Goal: Information Seeking & Learning: Find specific fact

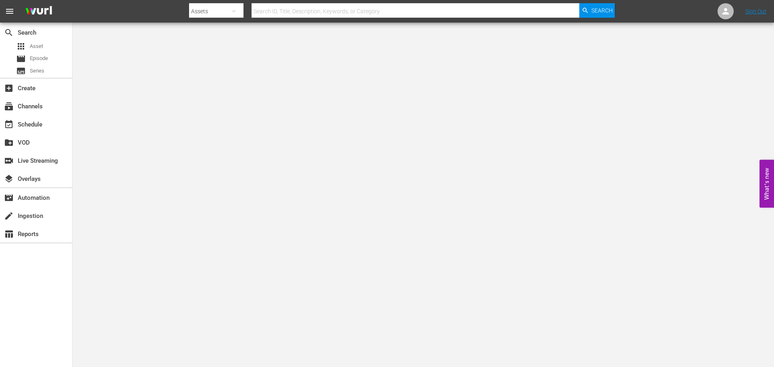
click at [374, 17] on input "text" at bounding box center [416, 11] width 328 height 19
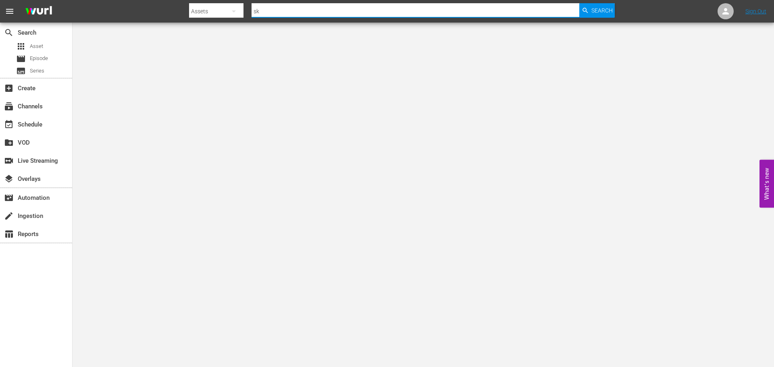
type input "Skinamarink"
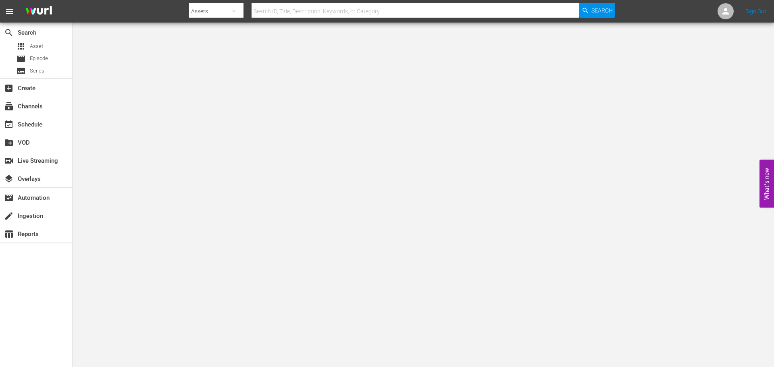
click at [295, 17] on input "text" at bounding box center [416, 11] width 328 height 19
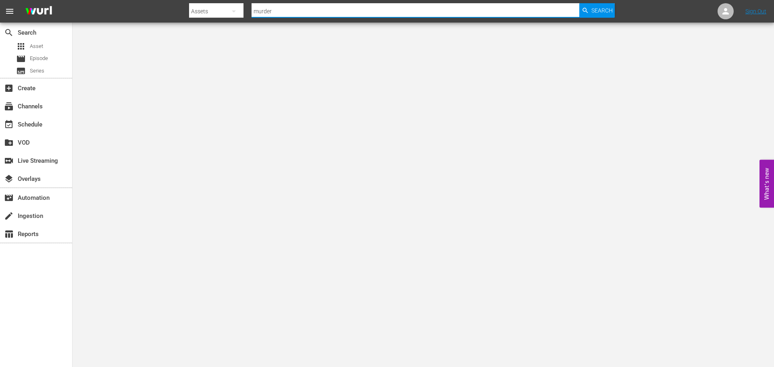
type input "murder before even"
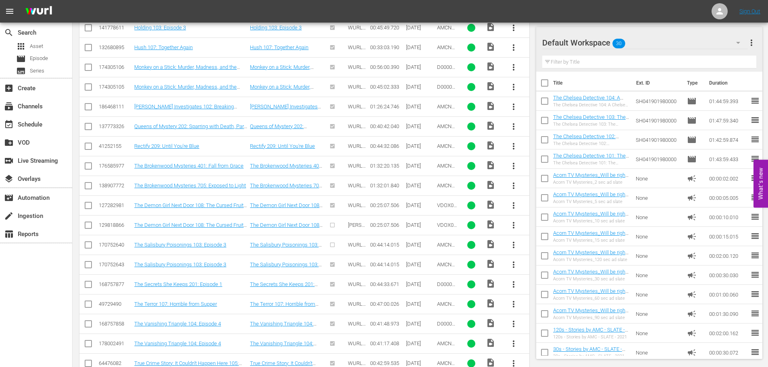
scroll to position [532, 0]
